Goal: Task Accomplishment & Management: Manage account settings

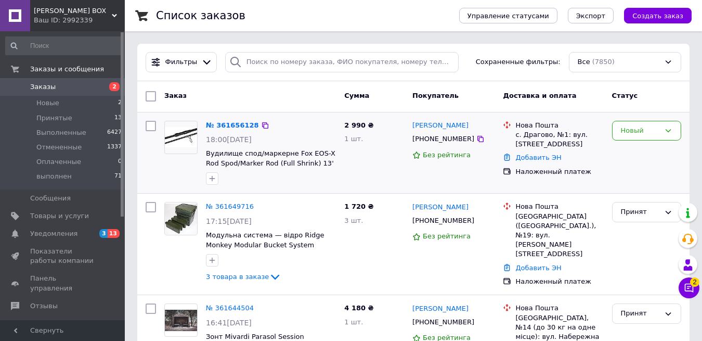
click at [238, 119] on div "№ 361656128 18:00, 12.09.2025 Вудилище спод/маркерне Fox EOS-X Rod Spod/Marker …" at bounding box center [271, 153] width 138 height 73
click at [235, 124] on link "№ 361656128" at bounding box center [232, 125] width 53 height 8
click at [254, 124] on link "№ 361656128" at bounding box center [232, 125] width 53 height 8
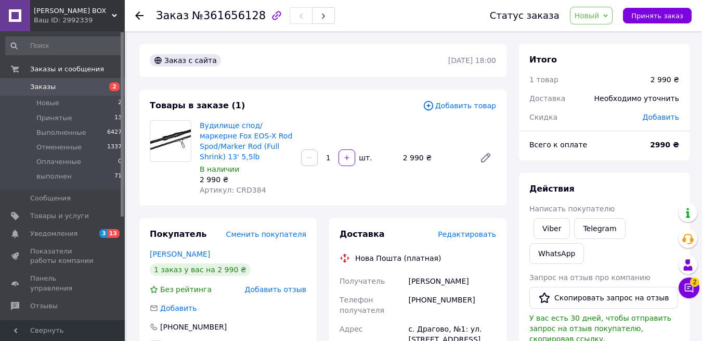
click at [570, 229] on div "Viber" at bounding box center [552, 228] width 41 height 25
click at [558, 229] on link "Viber" at bounding box center [552, 228] width 36 height 21
click at [252, 190] on span "Артикул: CRD384" at bounding box center [233, 190] width 67 height 8
copy span "CRD384"
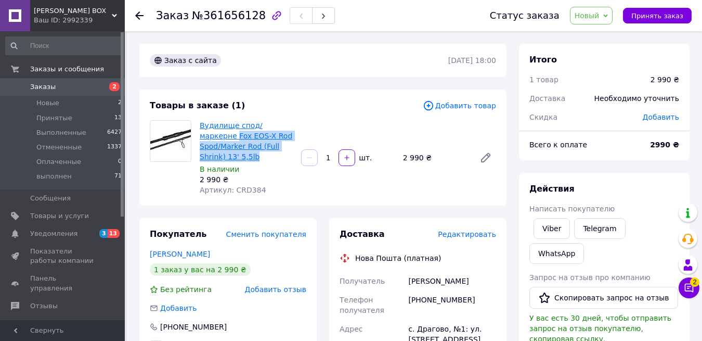
drag, startPoint x: 265, startPoint y: 158, endPoint x: 201, endPoint y: 136, distance: 67.8
click at [201, 136] on span "Вудилище спод/маркерне Fox EOS-X Rod Spod/Marker Rod (Full Shrink) 13' 5,5lb" at bounding box center [246, 141] width 93 height 42
copy link "Fox EOS-X Rod Spod/Marker Rod (Full Shrink) 13' 5,5lb"
click at [142, 14] on icon at bounding box center [139, 15] width 8 height 8
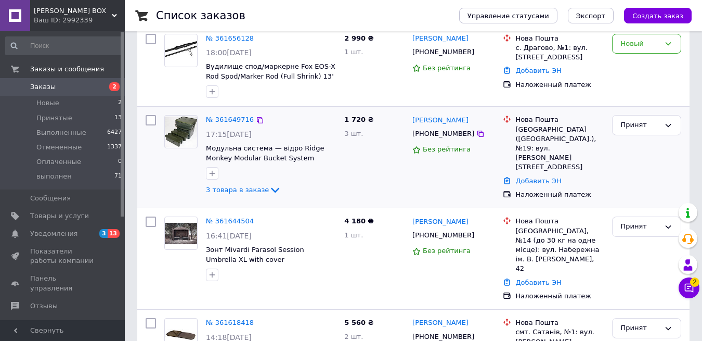
scroll to position [87, 0]
click at [227, 120] on link "№ 361649716" at bounding box center [230, 119] width 48 height 8
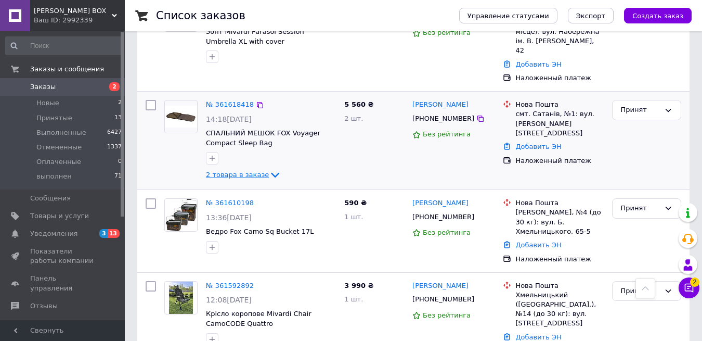
scroll to position [315, 0]
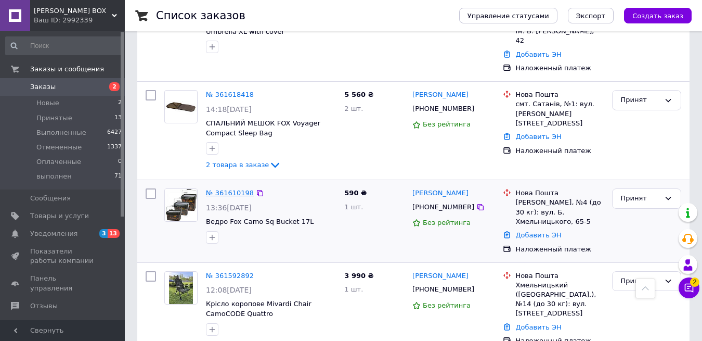
click at [226, 189] on link "№ 361610198" at bounding box center [230, 193] width 48 height 8
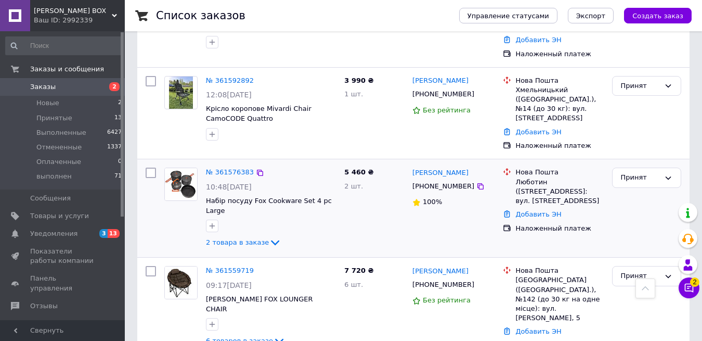
scroll to position [511, 0]
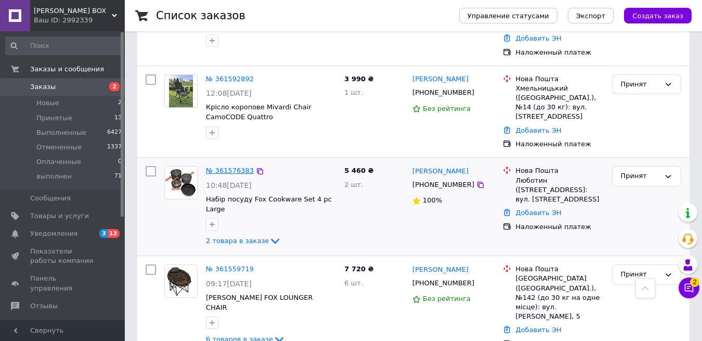
click at [232, 166] on link "№ 361576383" at bounding box center [230, 170] width 48 height 8
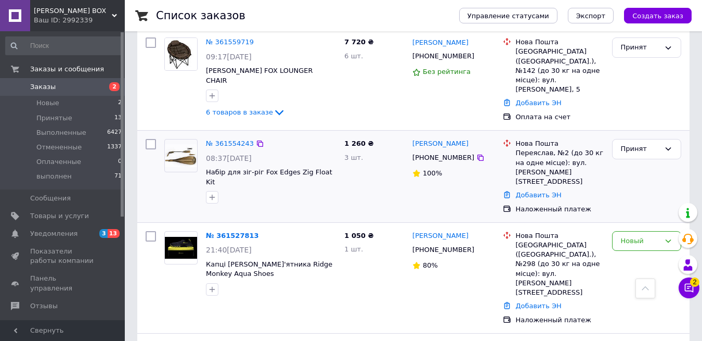
scroll to position [740, 0]
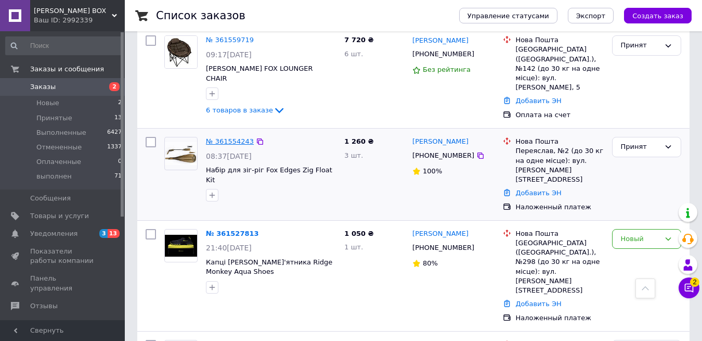
click at [222, 137] on link "№ 361554243" at bounding box center [230, 141] width 48 height 8
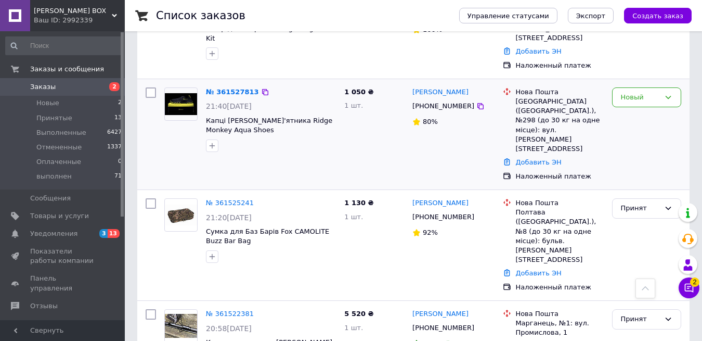
scroll to position [892, 0]
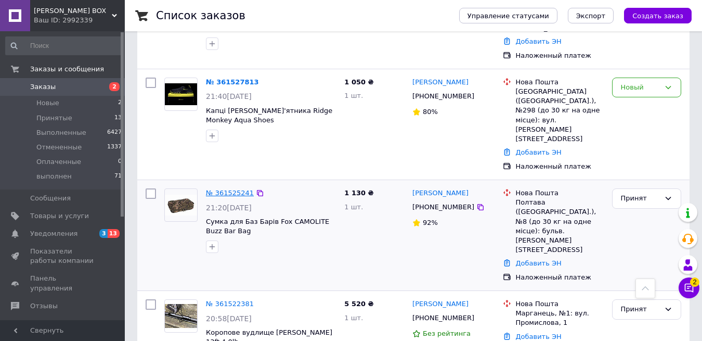
click at [230, 189] on link "№ 361525241" at bounding box center [230, 193] width 48 height 8
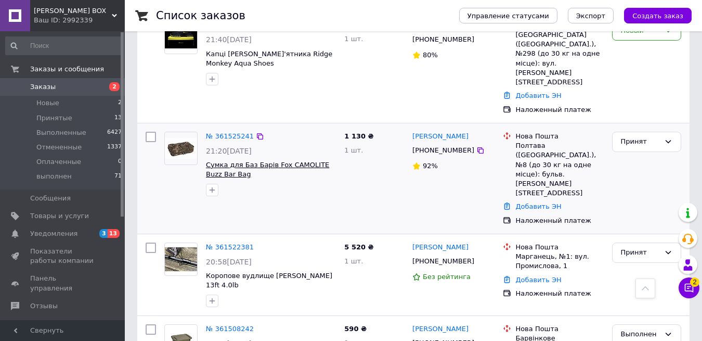
scroll to position [980, 0]
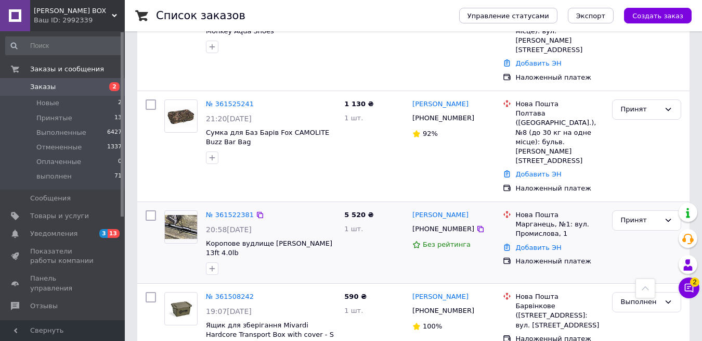
drag, startPoint x: 228, startPoint y: 152, endPoint x: 247, endPoint y: 160, distance: 19.6
click at [228, 211] on link "№ 361522381" at bounding box center [230, 215] width 48 height 8
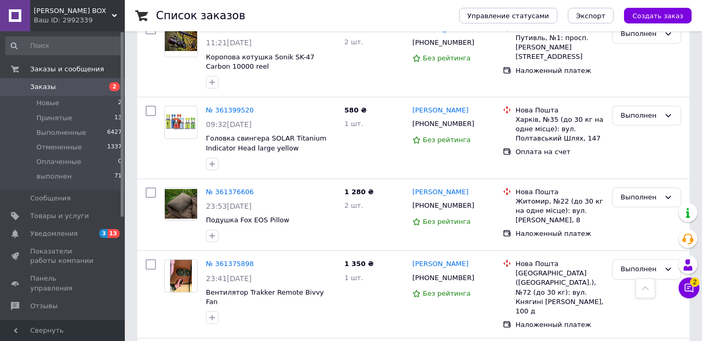
scroll to position [1968, 0]
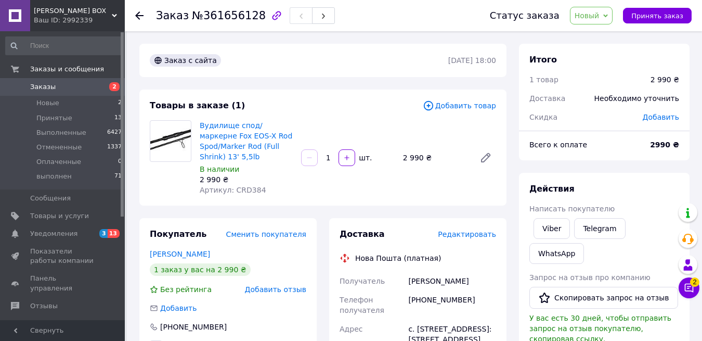
click at [248, 187] on span "Артикул: CRD384" at bounding box center [233, 190] width 67 height 8
copy span "CRD384"
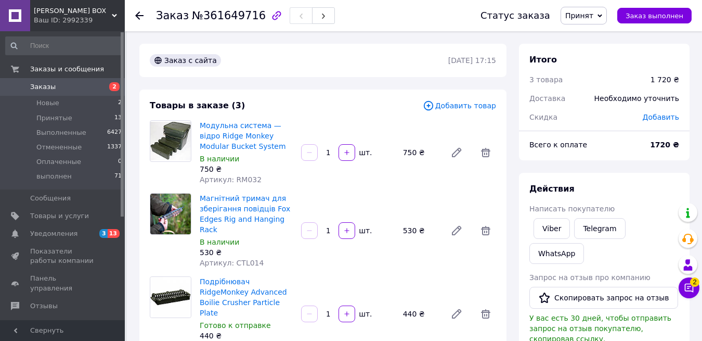
click at [244, 183] on div "Артикул: RM032" at bounding box center [246, 179] width 93 height 10
click at [245, 179] on span "Артикул: RM032" at bounding box center [231, 179] width 62 height 8
click at [245, 180] on span "Артикул: RM032" at bounding box center [231, 179] width 62 height 8
copy span "RM032"
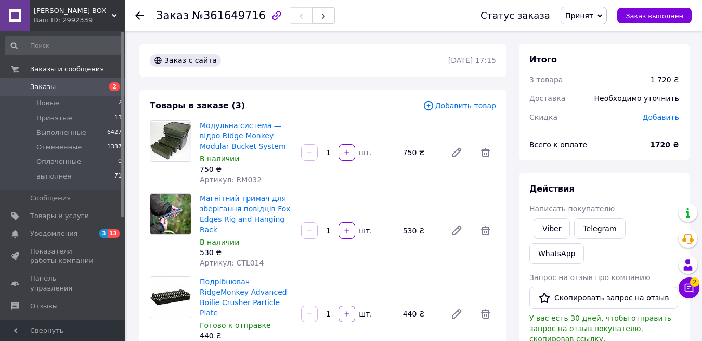
click at [251, 263] on span "Артикул: CTL014" at bounding box center [232, 263] width 64 height 8
copy span "CTL014"
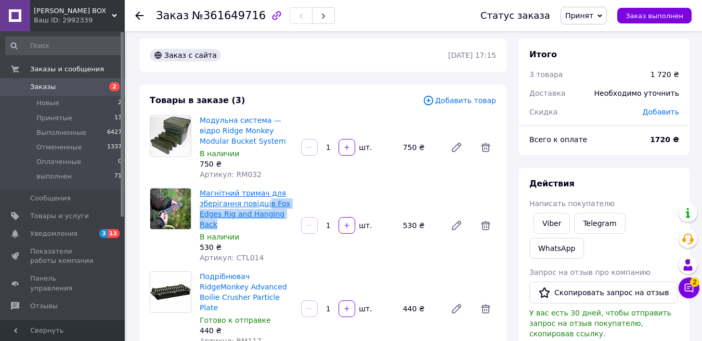
drag, startPoint x: 239, startPoint y: 223, endPoint x: 264, endPoint y: 201, distance: 33.2
click at [264, 201] on span "Магнітний тримач для зберігання повідців Fox Edges Rig and Hanging Rack" at bounding box center [246, 209] width 93 height 42
copy link "в Fox Edges Rig and Hanging Rack"
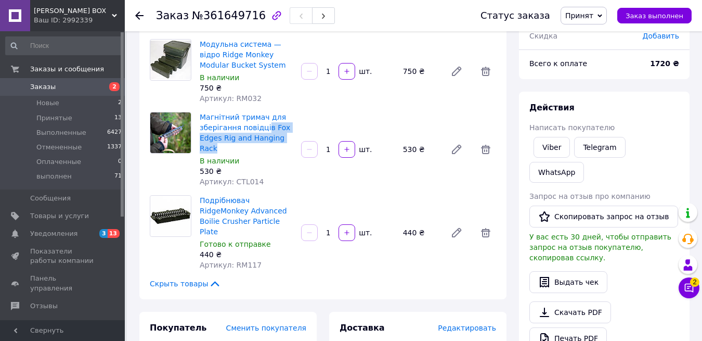
scroll to position [82, 0]
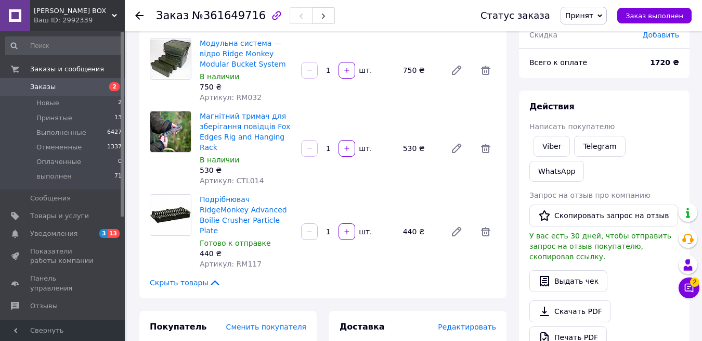
click at [243, 260] on span "Артикул: RM117" at bounding box center [231, 264] width 62 height 8
copy span "RM117"
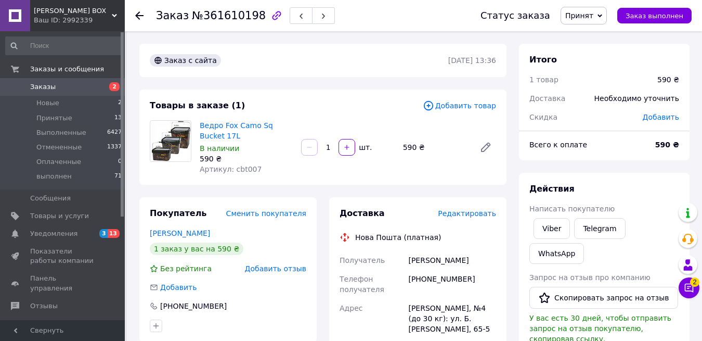
click at [241, 171] on span "Артикул: cbt007" at bounding box center [231, 169] width 62 height 8
copy span "cbt007"
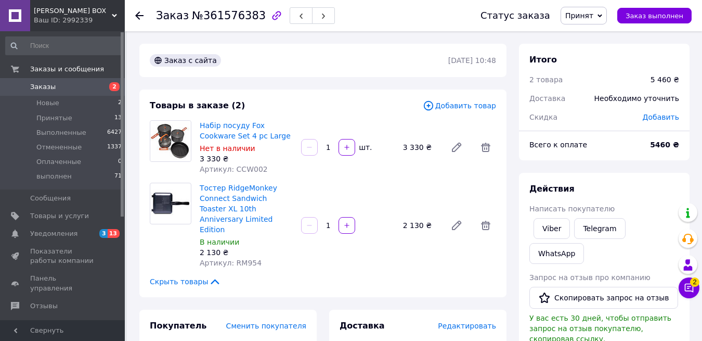
click at [248, 169] on span "Артикул: CCW002" at bounding box center [234, 169] width 68 height 8
copy span "CCW002"
drag, startPoint x: 286, startPoint y: 137, endPoint x: 248, endPoint y: 129, distance: 38.8
click at [249, 127] on span "Набір посуду Fox Cookware Set 4 pc Large" at bounding box center [246, 130] width 93 height 21
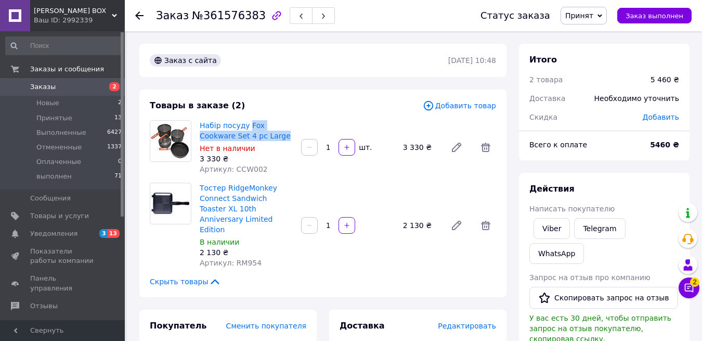
copy link "Fox Cookware Set 4 pc Large"
click at [252, 259] on span "Артикул: RM954" at bounding box center [231, 263] width 62 height 8
copy span "RM954"
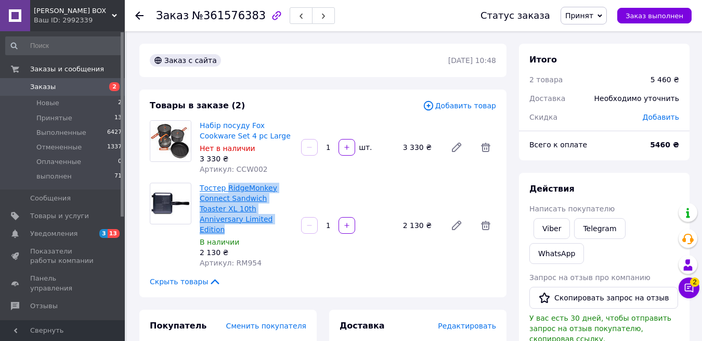
drag, startPoint x: 264, startPoint y: 217, endPoint x: 226, endPoint y: 189, distance: 46.8
click at [226, 189] on span "Тостер RidgeMonkey Connect Sandwich Toaster XL 10th Anniversary Limited Edition" at bounding box center [246, 209] width 93 height 52
copy link "RidgeMonkey Connect Sandwich Toaster XL 10th Anniversary Limited Edition"
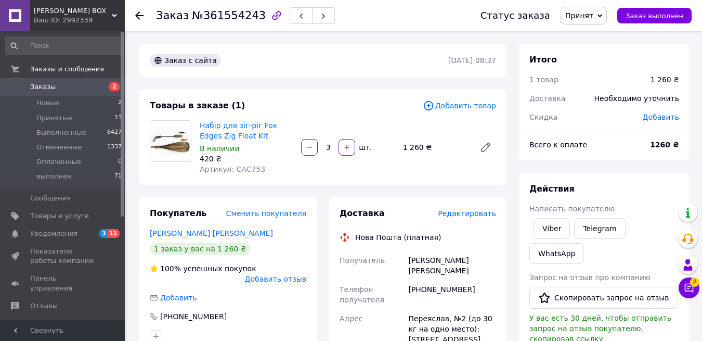
click at [251, 169] on span "Артикул: CAC753" at bounding box center [233, 169] width 66 height 8
copy span "CAC753"
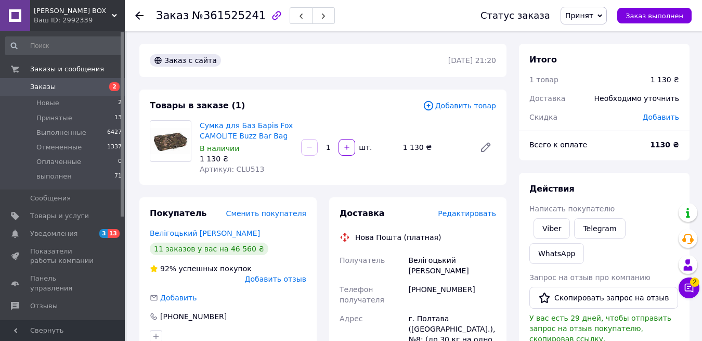
click at [251, 169] on span "Артикул: CLU513" at bounding box center [232, 169] width 64 height 8
copy span "CLU513"
drag, startPoint x: 289, startPoint y: 142, endPoint x: 239, endPoint y: 132, distance: 51.0
click at [235, 124] on div "Сумка для Баз Барів Fox CAMOLITE Buzz Bar Bag В наличии 1 130 ₴ Артикул: CLU513" at bounding box center [246, 147] width 101 height 58
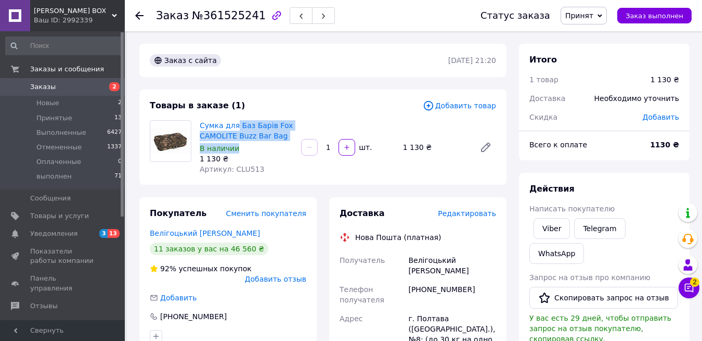
copy div "Баз Барів Fox CAMOLITE Buzz Bar Bag В наличии"
click at [270, 160] on div "1 130 ₴" at bounding box center [246, 158] width 93 height 10
drag, startPoint x: 269, startPoint y: 136, endPoint x: 272, endPoint y: 126, distance: 10.1
click at [272, 126] on span "Сумка для Баз Барів Fox CAMOLITE Buzz Bar Bag" at bounding box center [246, 130] width 93 height 21
copy link "Fox CAMOLITE Buzz Bar Bag"
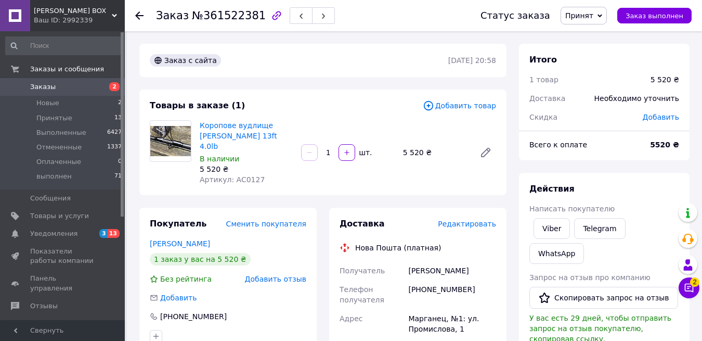
click at [248, 175] on span "Артикул: AC0127" at bounding box center [232, 179] width 65 height 8
copy span "AC0127"
drag, startPoint x: 263, startPoint y: 137, endPoint x: 269, endPoint y: 123, distance: 15.4
click at [269, 123] on span "Коропове вудлище [PERSON_NAME] 13ft 4.0lb" at bounding box center [246, 135] width 93 height 31
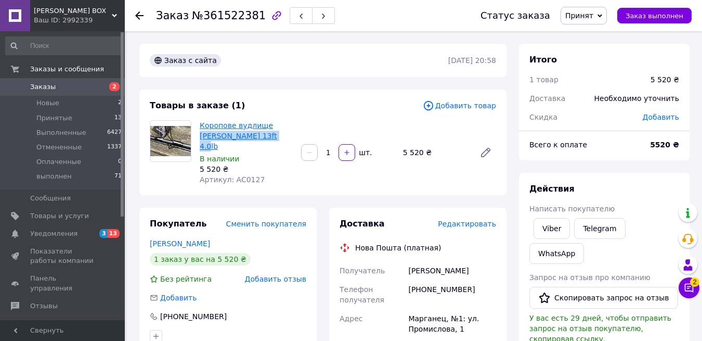
copy link "[PERSON_NAME] 13ft 4.0lb"
